Goal: Information Seeking & Learning: Learn about a topic

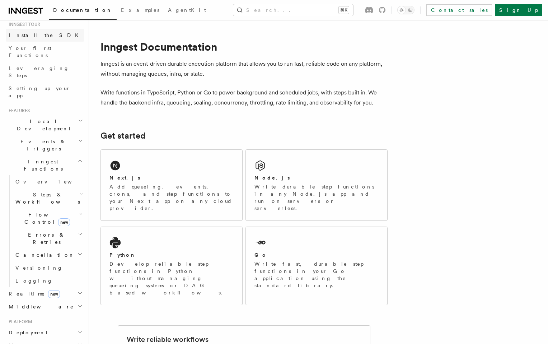
scroll to position [77, 0]
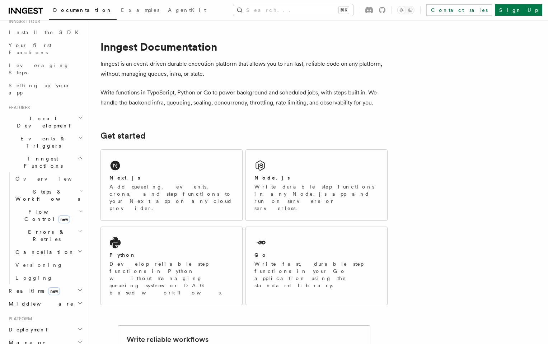
click at [39, 208] on span "Flow Control new" at bounding box center [46, 215] width 66 height 14
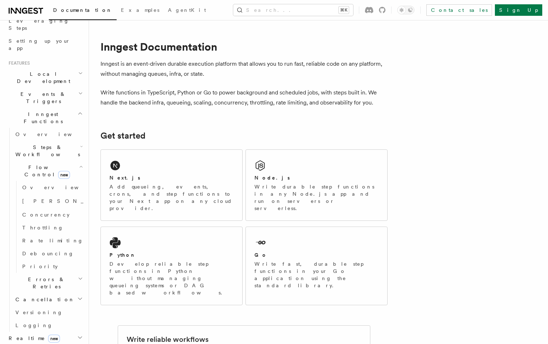
scroll to position [124, 0]
click at [44, 191] on link "[PERSON_NAME] new" at bounding box center [51, 198] width 65 height 14
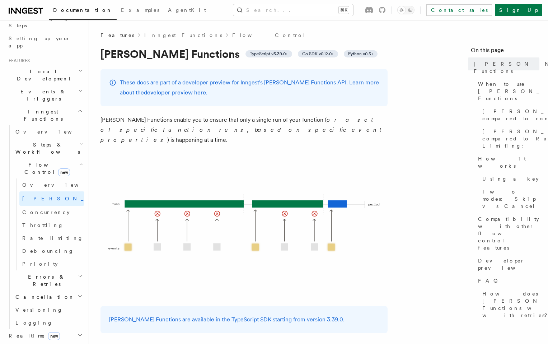
click at [259, 103] on div "These docs are part of a developer preview for Inngest's [PERSON_NAME] Function…" at bounding box center [243, 87] width 287 height 37
click at [33, 161] on span "Flow Control new" at bounding box center [46, 168] width 66 height 14
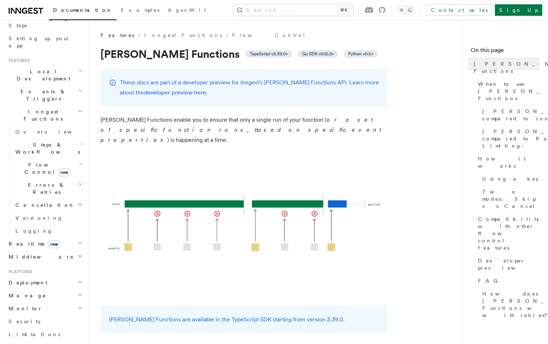
click at [34, 141] on span "Steps & Workflows" at bounding box center [46, 148] width 67 height 14
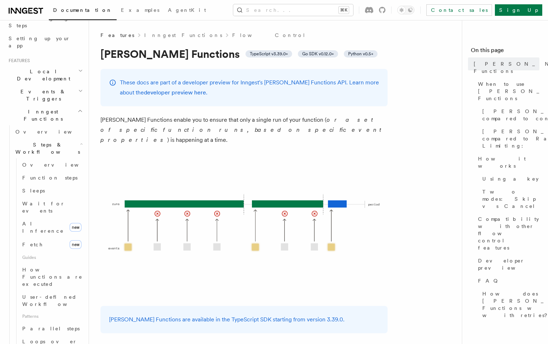
click at [33, 141] on span "Steps & Workflows" at bounding box center [46, 148] width 67 height 14
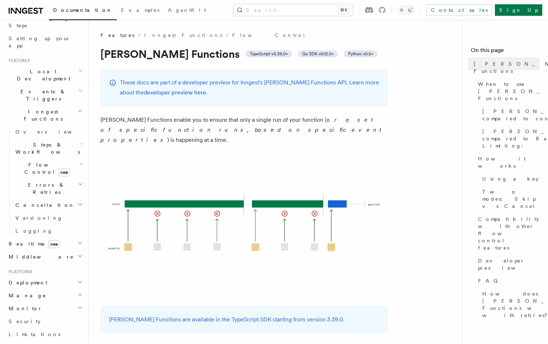
click at [236, 156] on img at bounding box center [243, 225] width 287 height 143
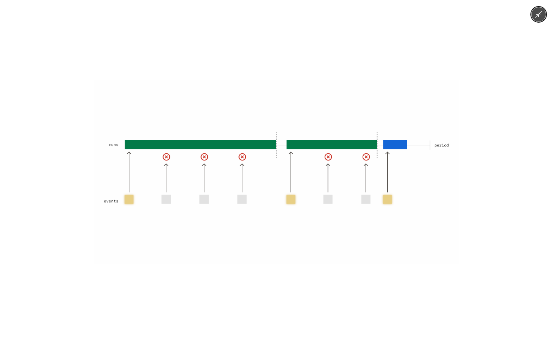
click at [93, 104] on div at bounding box center [276, 172] width 553 height 344
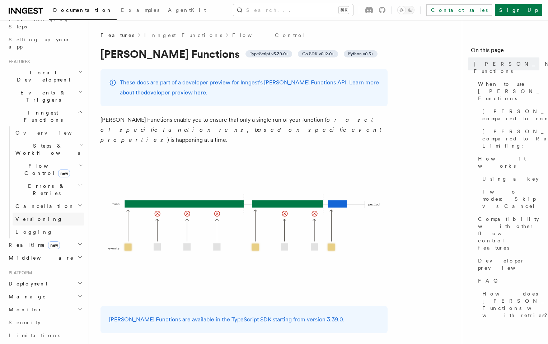
scroll to position [122, 0]
click at [36, 110] on span "Inngest Functions" at bounding box center [42, 117] width 72 height 14
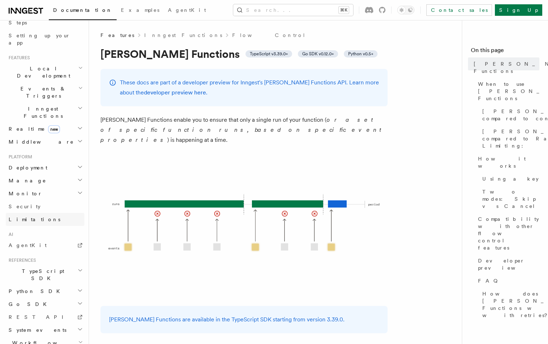
scroll to position [140, 0]
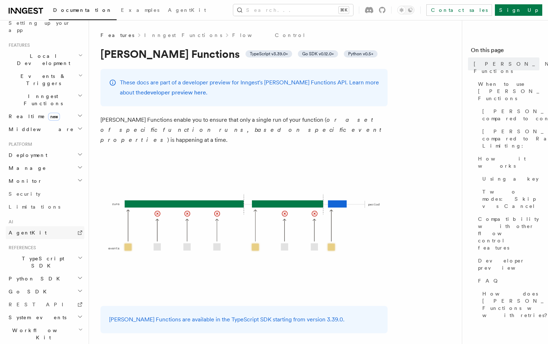
click at [30, 226] on link "AgentKit" at bounding box center [45, 232] width 79 height 13
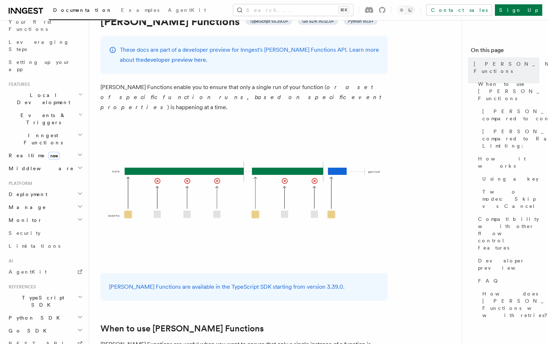
scroll to position [91, 0]
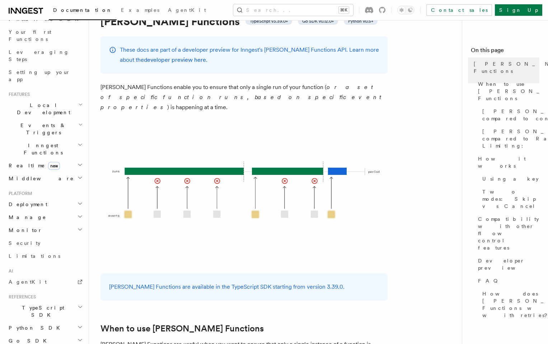
click at [27, 201] on span "Deployment" at bounding box center [27, 204] width 42 height 7
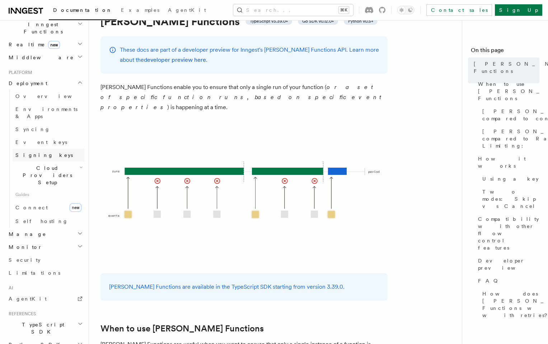
scroll to position [212, 0]
click at [34, 204] on span "Connect" at bounding box center [31, 207] width 32 height 6
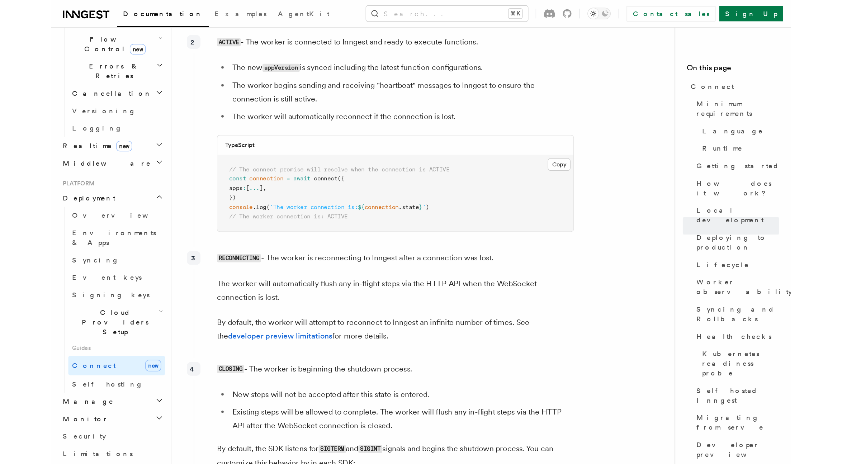
scroll to position [3, 0]
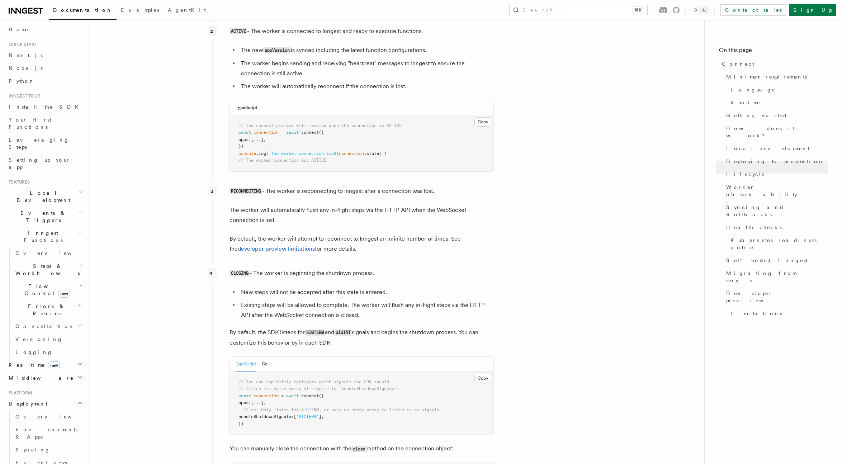
click at [535, 155] on article "Platform Deployment Connect These docs are part of a developer preview for Inng…" at bounding box center [396, 376] width 593 height 4325
